Goal: Task Accomplishment & Management: Manage account settings

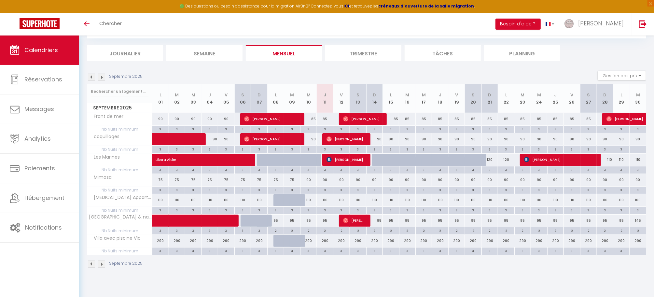
click at [113, 218] on span "[GEOGRAPHIC_DATA] & nature en famille, 8 pers, parking" at bounding box center [120, 216] width 65 height 5
click at [116, 219] on span "[GEOGRAPHIC_DATA] & nature en famille, 8 pers, parking" at bounding box center [120, 216] width 65 height 5
click at [124, 220] on th "[GEOGRAPHIC_DATA] & nature en famille, 8 pers, parking" at bounding box center [119, 220] width 65 height 12
click at [278, 221] on div "95" at bounding box center [275, 220] width 17 height 12
type input "95"
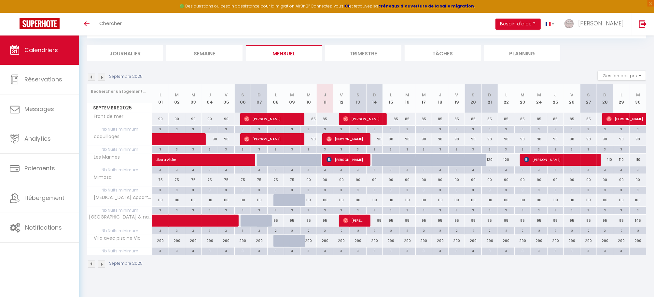
type input "Lun 08 Septembre 2025"
type input "[DATE]"
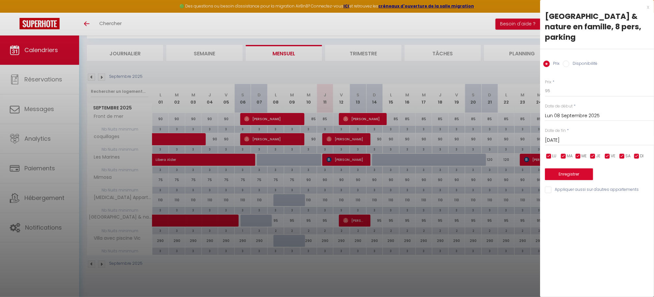
click at [327, 220] on div at bounding box center [327, 148] width 654 height 297
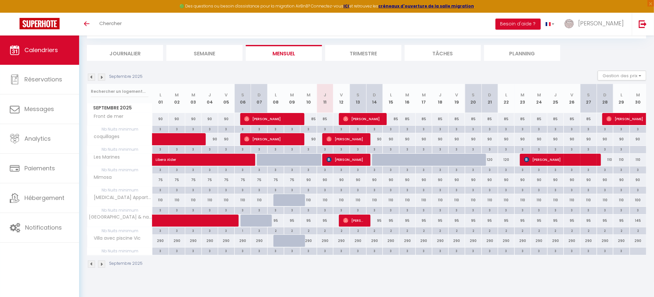
click at [378, 222] on div "95" at bounding box center [374, 220] width 17 height 12
type input "95"
type input "Dim 14 Septembre 2025"
type input "Lun 15 Septembre 2025"
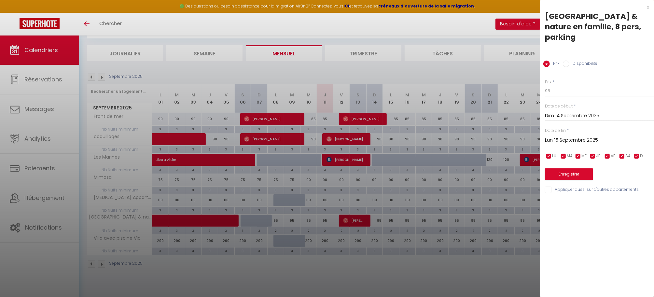
click at [364, 273] on div at bounding box center [327, 148] width 654 height 297
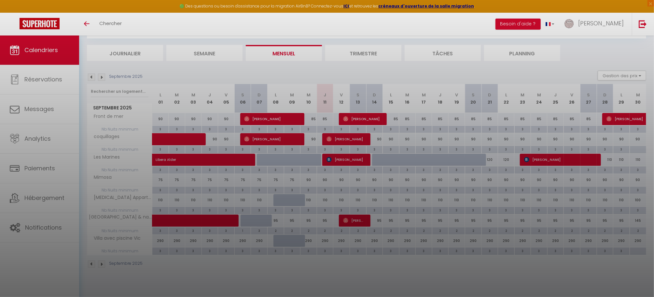
click at [363, 274] on div at bounding box center [327, 148] width 654 height 297
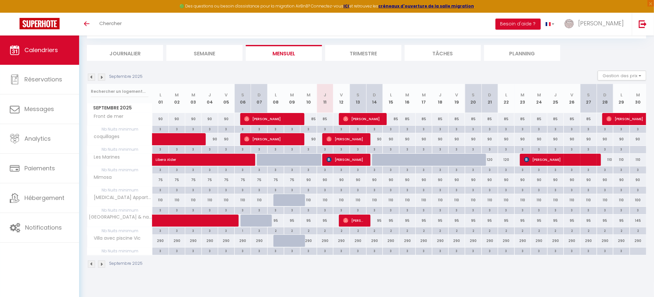
click at [461, 224] on div "95" at bounding box center [456, 220] width 17 height 12
type input "95"
type input "Ven 19 Septembre 2025"
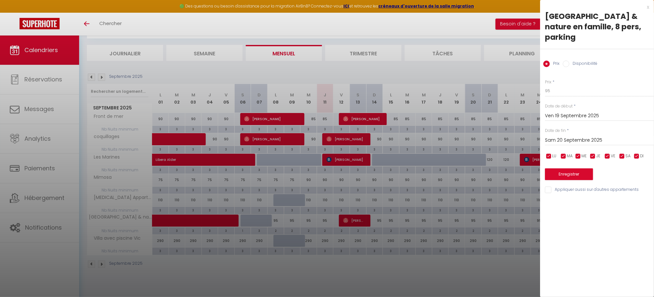
click at [570, 136] on input "Sam 20 Septembre 2025" at bounding box center [599, 140] width 109 height 8
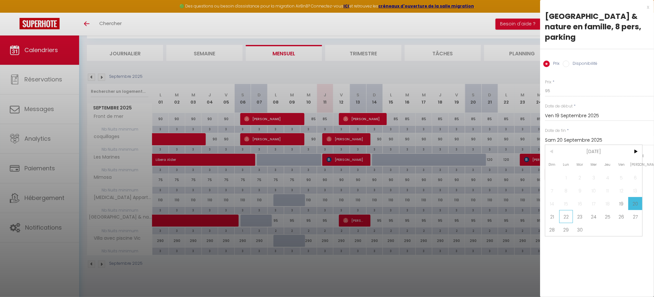
click at [564, 210] on span "22" at bounding box center [566, 216] width 14 height 13
type input "Lun 22 Septembre 2025"
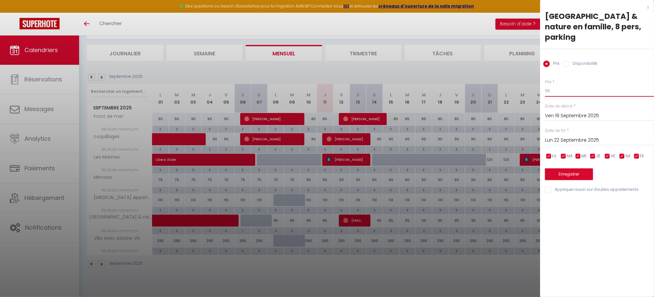
click at [550, 85] on input "95" at bounding box center [599, 91] width 109 height 12
click at [561, 103] on label "Date de début" at bounding box center [559, 106] width 28 height 6
click at [555, 85] on input "95" at bounding box center [599, 91] width 109 height 12
type input "9"
type input "110"
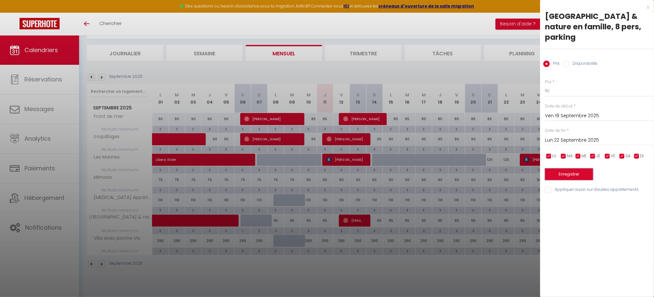
click at [565, 168] on button "Enregistrer" at bounding box center [569, 174] width 48 height 12
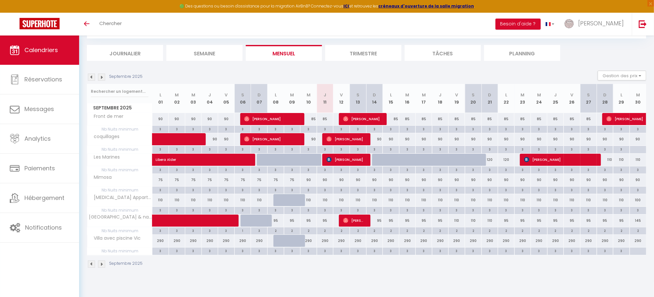
click at [577, 222] on div "95" at bounding box center [571, 220] width 17 height 12
type input "95"
type input "Ven 26 Septembre 2025"
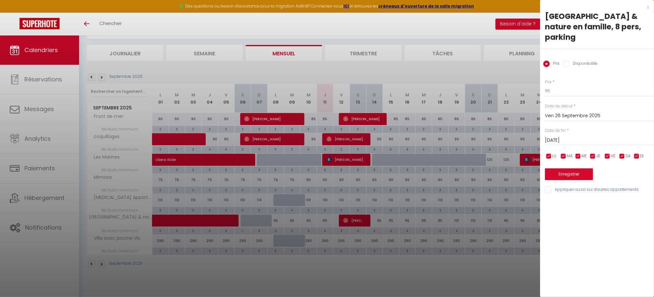
click at [568, 136] on input "[DATE]" at bounding box center [599, 140] width 109 height 8
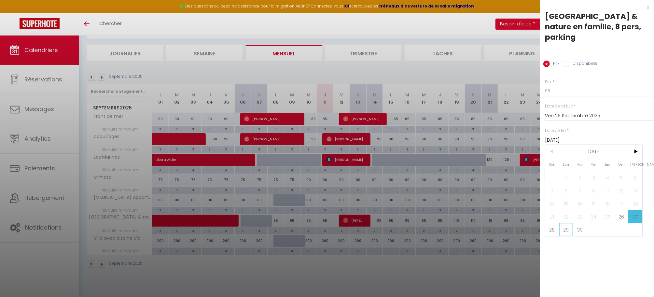
click at [563, 223] on span "29" at bounding box center [566, 229] width 14 height 13
type input "Lun 29 Septembre 2025"
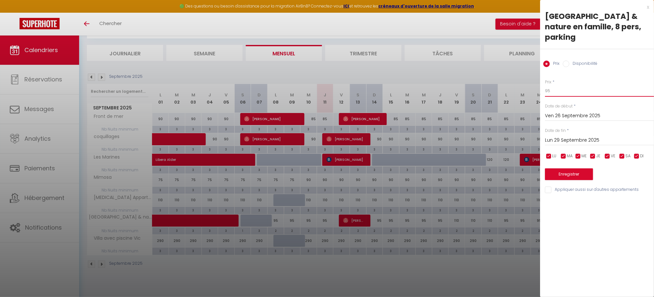
click at [551, 85] on input "95" at bounding box center [599, 91] width 109 height 12
type input "9"
type input "110"
click at [571, 168] on button "Enregistrer" at bounding box center [569, 174] width 48 height 12
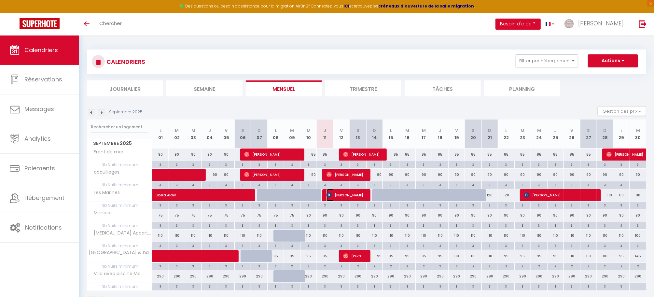
click at [359, 197] on span "Jana Raikerus-Lami" at bounding box center [345, 195] width 39 height 12
select select "OK"
select select "KO"
select select "0"
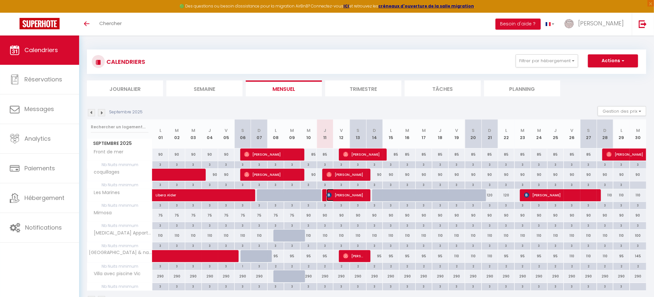
select select "1"
select select
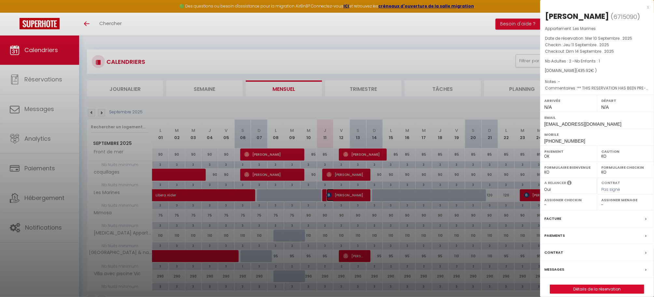
select select "43237"
select select "21971"
click at [554, 273] on label "Messages" at bounding box center [554, 269] width 20 height 7
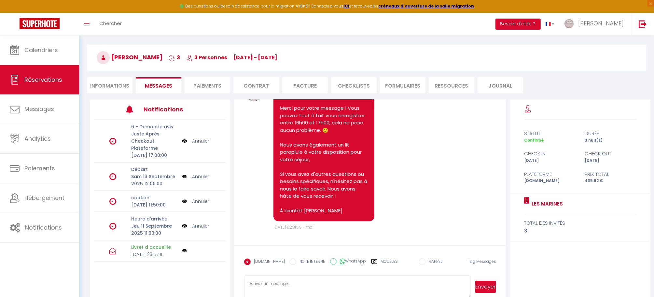
scroll to position [62, 0]
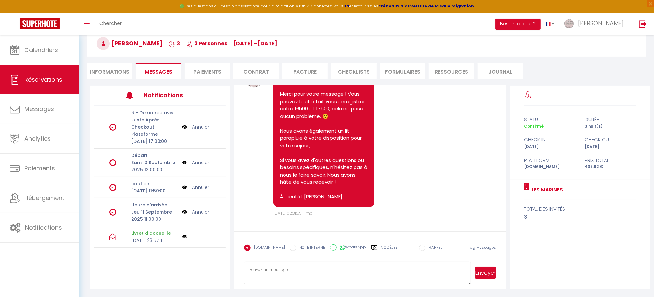
paste textarea "Juste une petite précision : les draps et les couvertures pour le lit parapluie…"
type textarea "Juste une petite précision : les draps et les couvertures pour le lit parapluie…"
click at [487, 274] on button "Envoyer" at bounding box center [485, 272] width 21 height 12
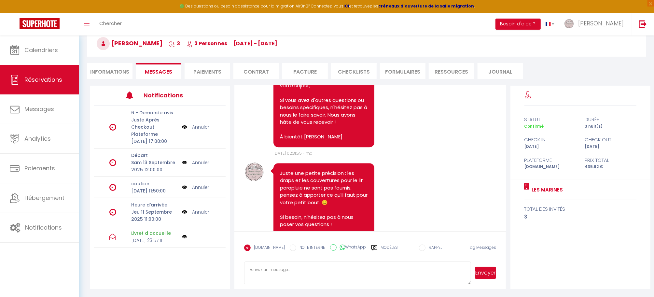
scroll to position [1389, 0]
